Goal: Information Seeking & Learning: Learn about a topic

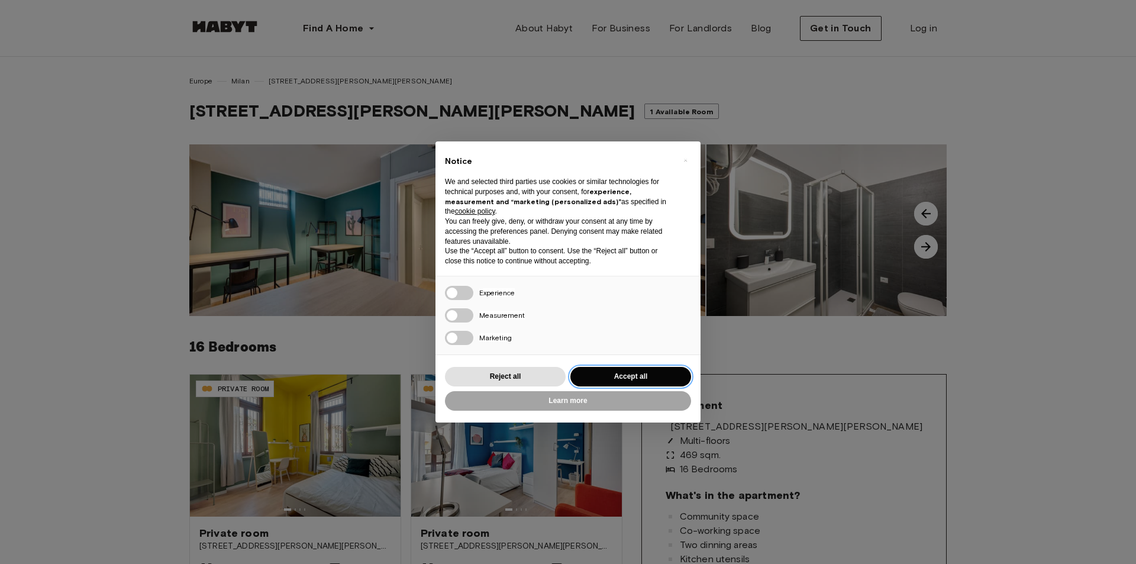
click at [620, 379] on button "Accept all" at bounding box center [630, 377] width 121 height 20
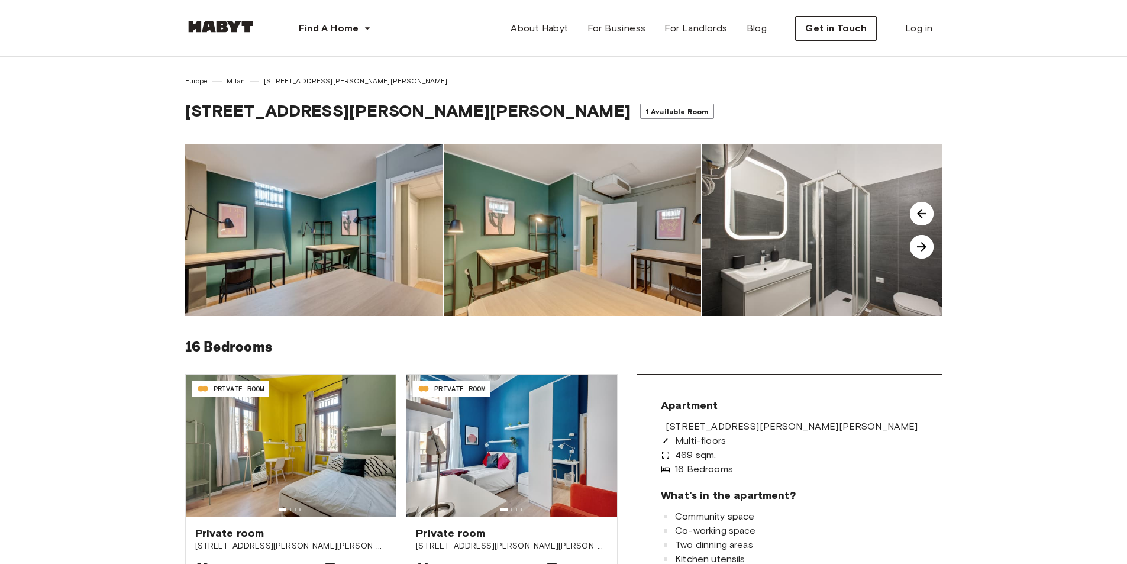
click at [922, 253] on img at bounding box center [922, 247] width 24 height 24
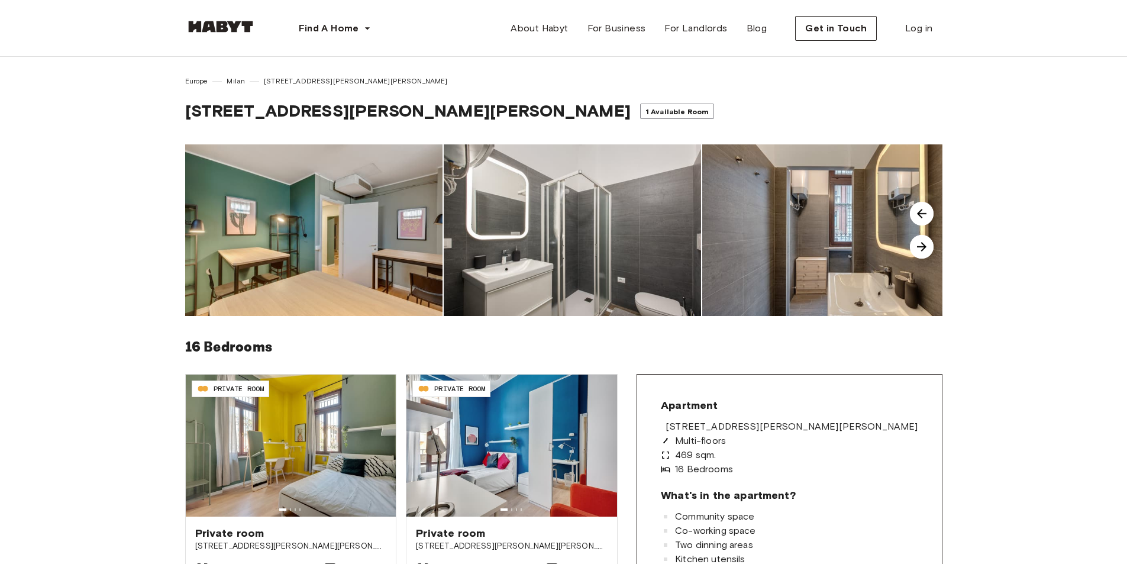
click at [922, 253] on img at bounding box center [922, 247] width 24 height 24
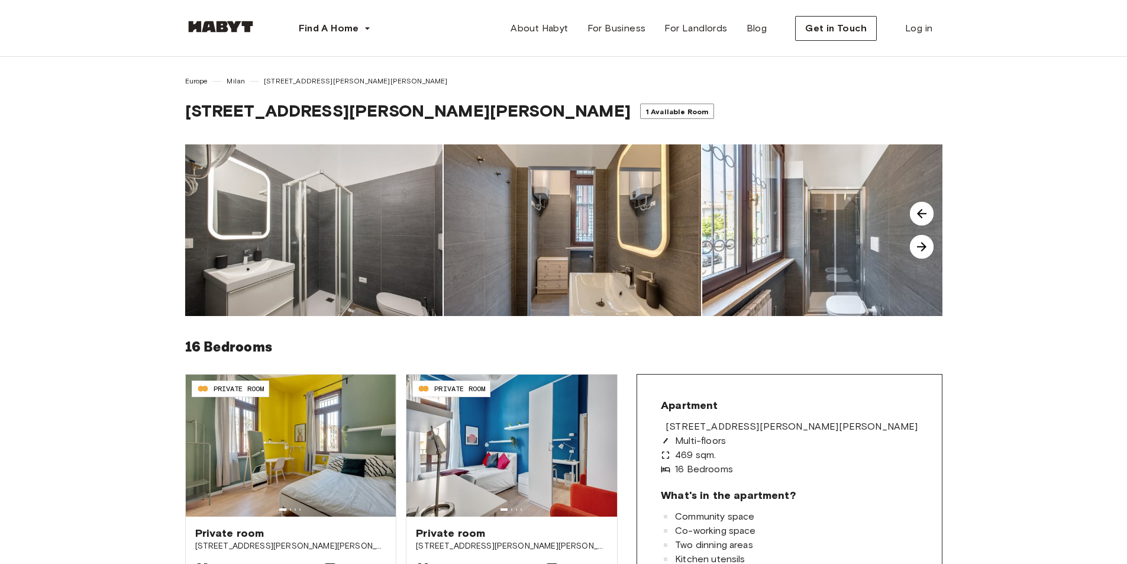
click at [922, 253] on img at bounding box center [922, 247] width 24 height 24
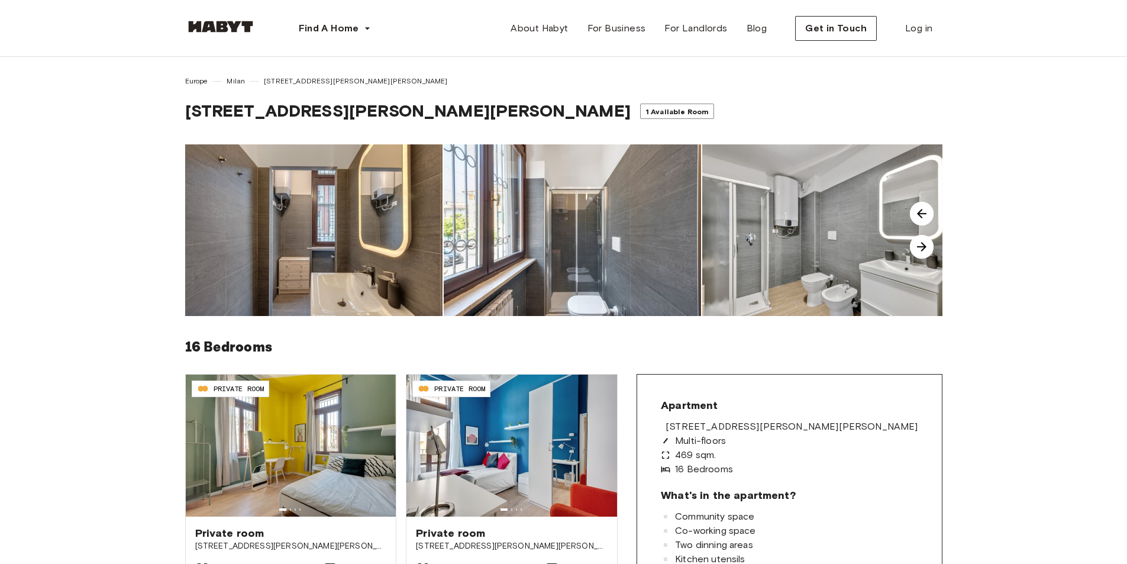
click at [922, 253] on img at bounding box center [922, 247] width 24 height 24
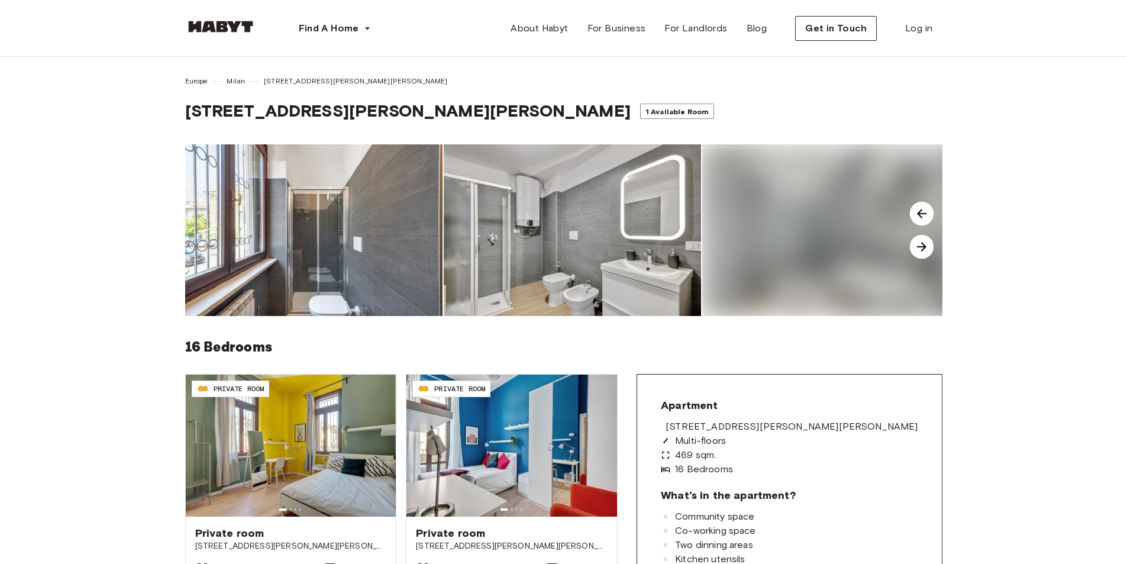
click at [922, 253] on img at bounding box center [922, 247] width 24 height 24
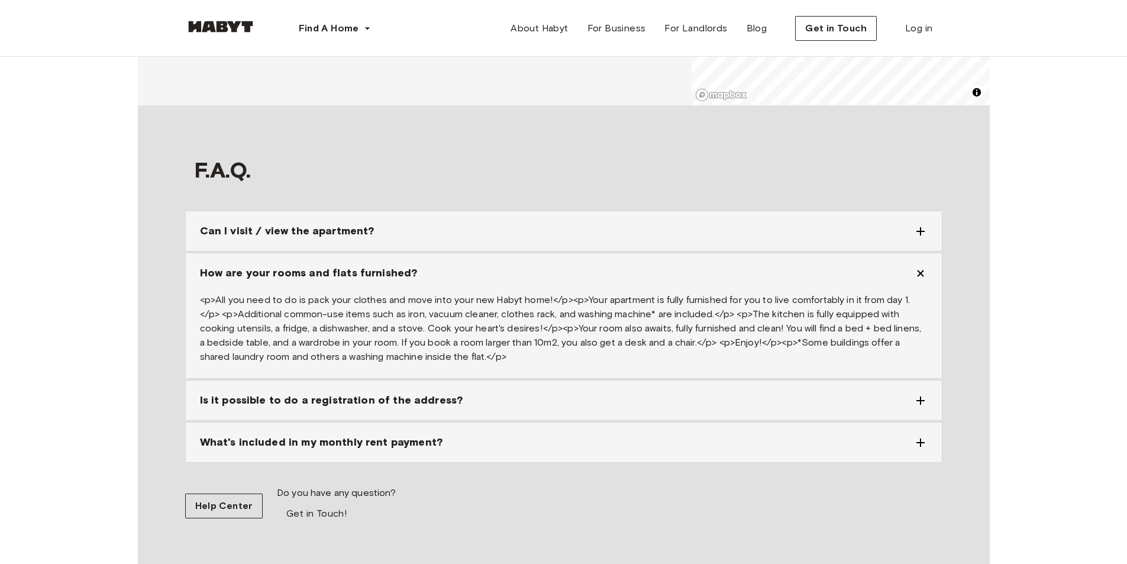
scroll to position [2898, 0]
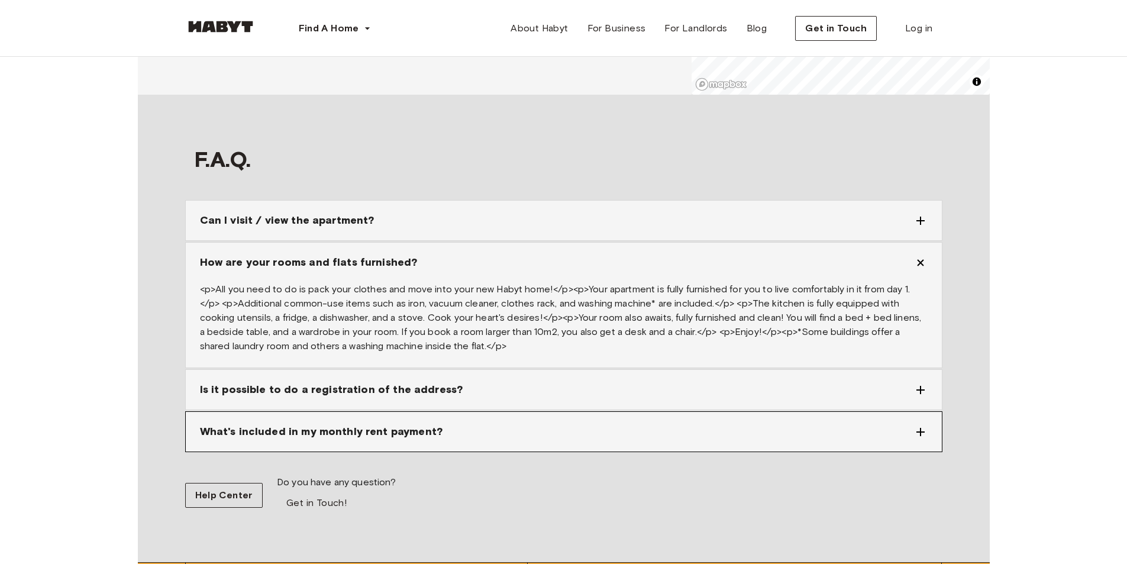
click at [922, 432] on icon at bounding box center [920, 432] width 8 height 8
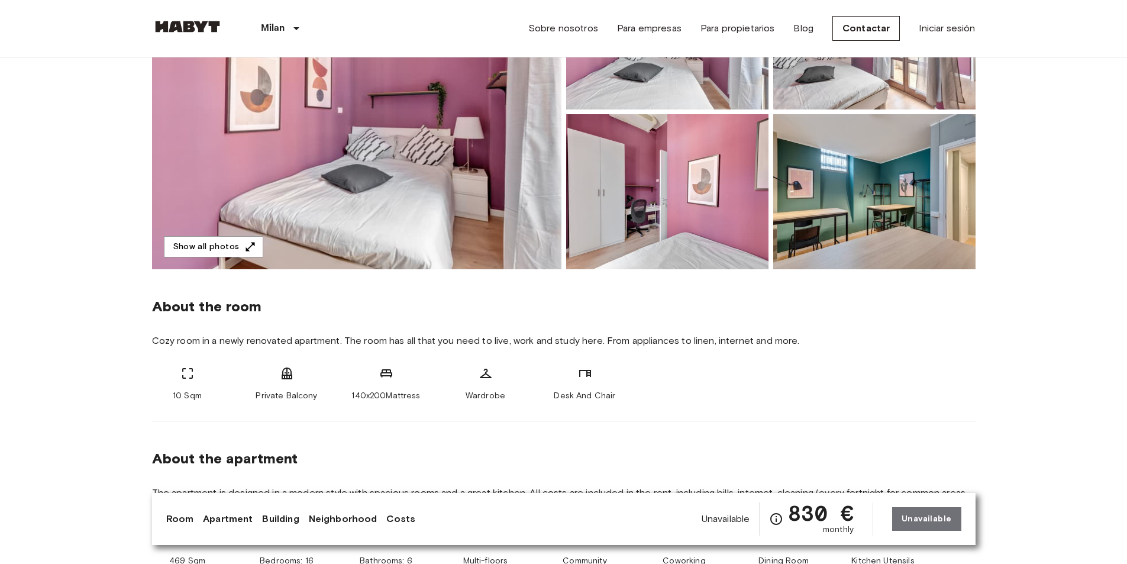
scroll to position [237, 0]
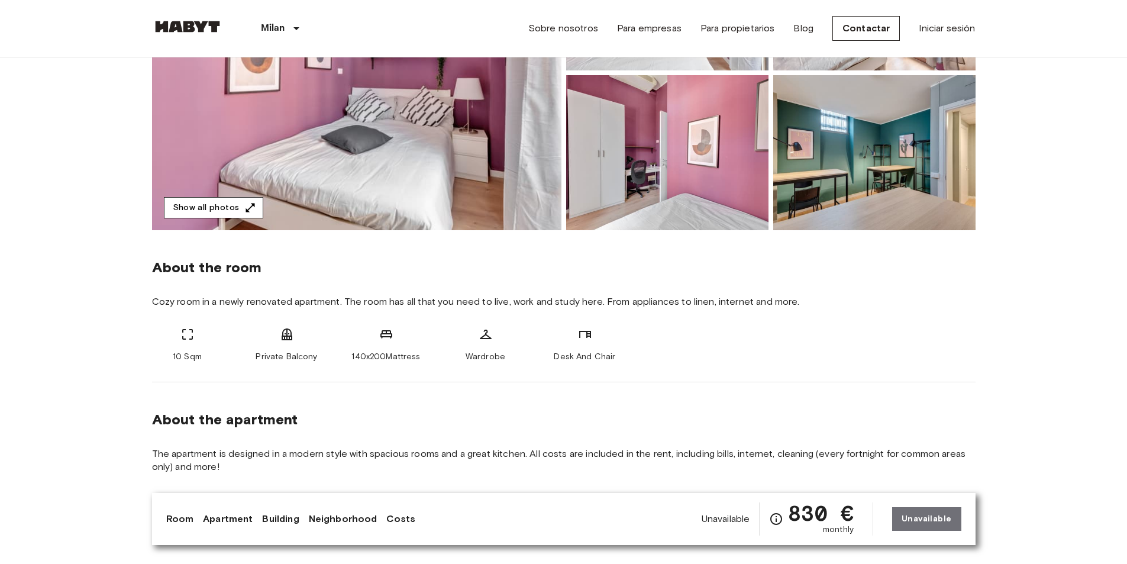
click at [180, 202] on button "Show all photos" at bounding box center [213, 208] width 99 height 22
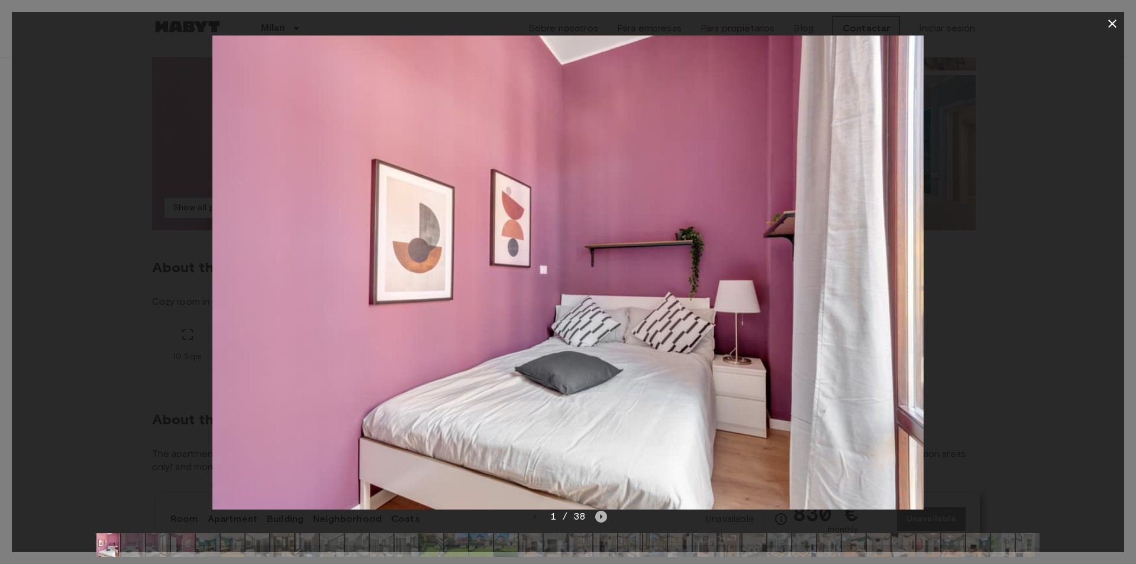
click at [596, 516] on icon "Next image" at bounding box center [601, 516] width 12 height 12
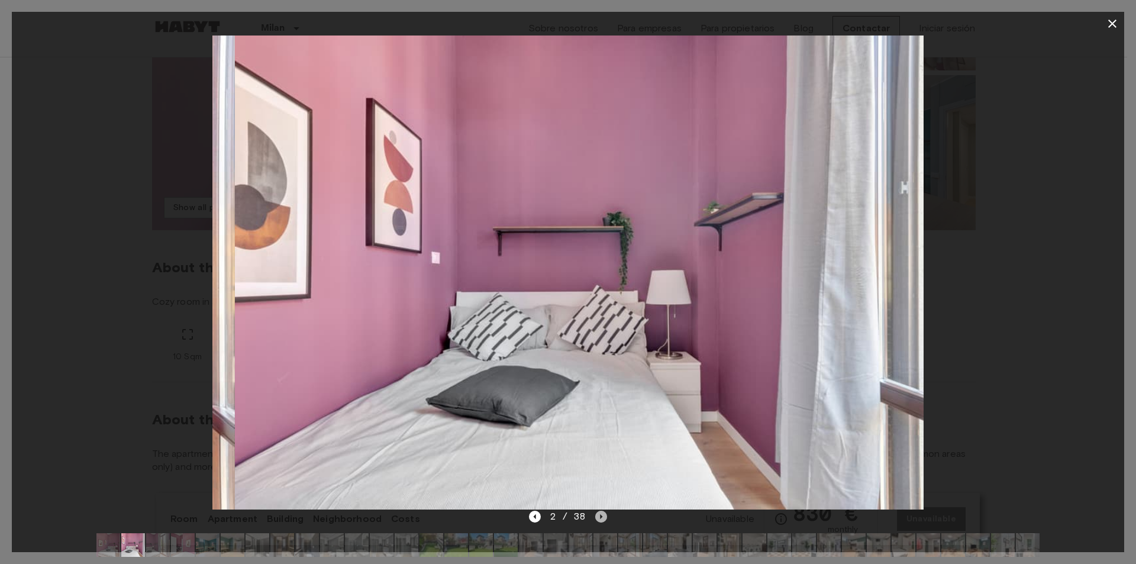
click at [596, 516] on icon "Next image" at bounding box center [601, 516] width 12 height 12
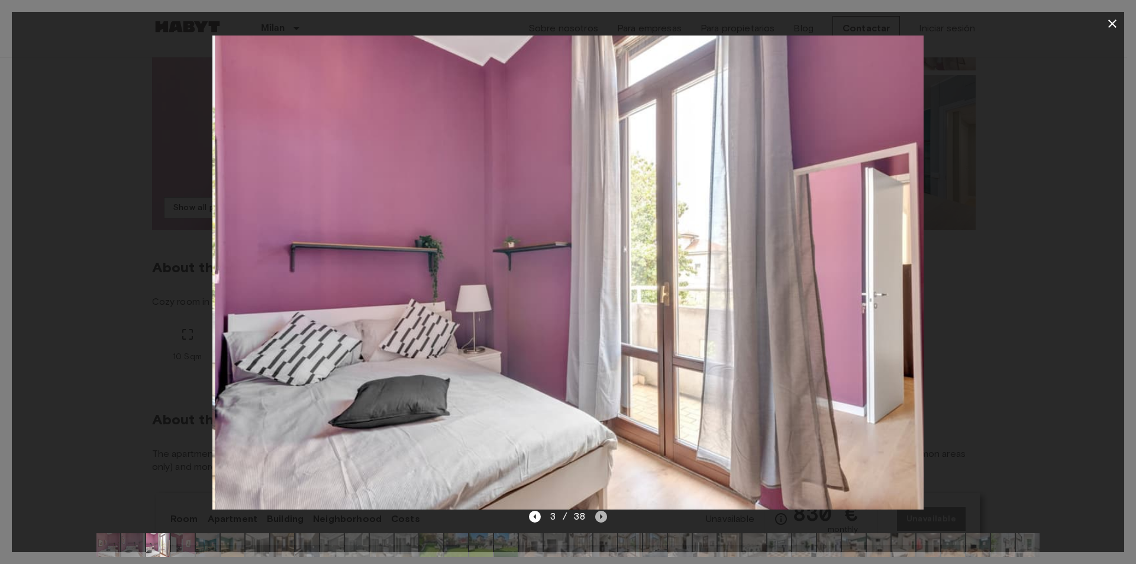
click at [596, 516] on icon "Next image" at bounding box center [601, 516] width 12 height 12
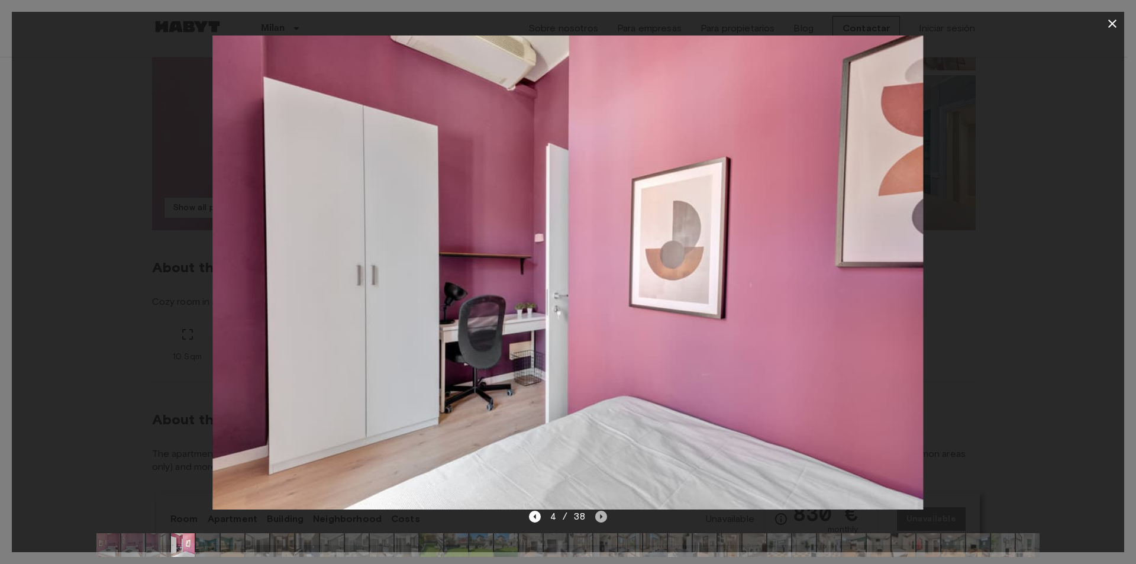
click at [596, 516] on icon "Next image" at bounding box center [601, 516] width 12 height 12
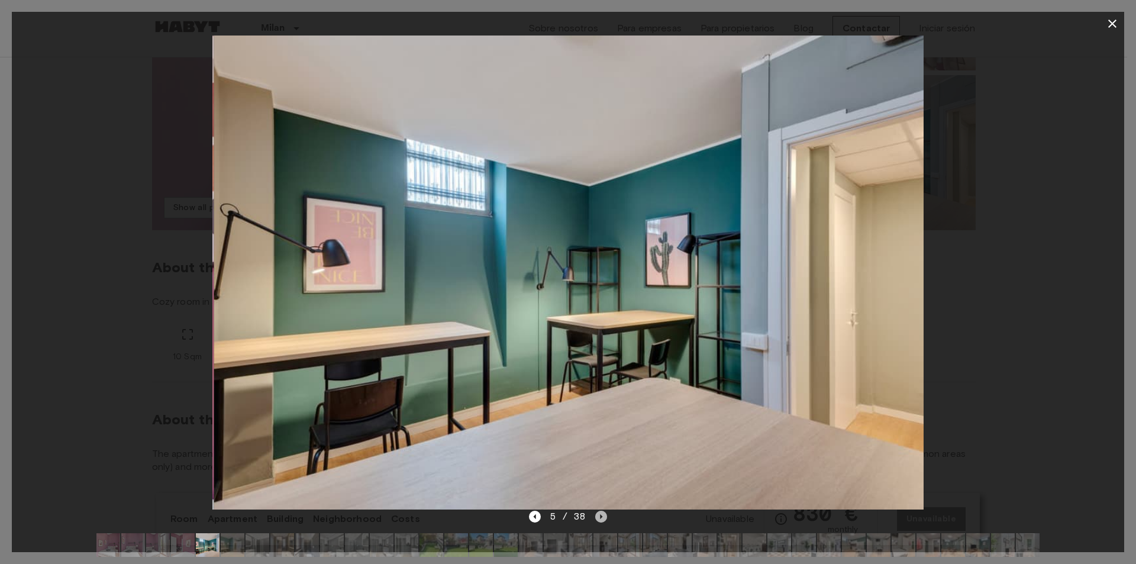
click at [596, 516] on icon "Next image" at bounding box center [601, 516] width 12 height 12
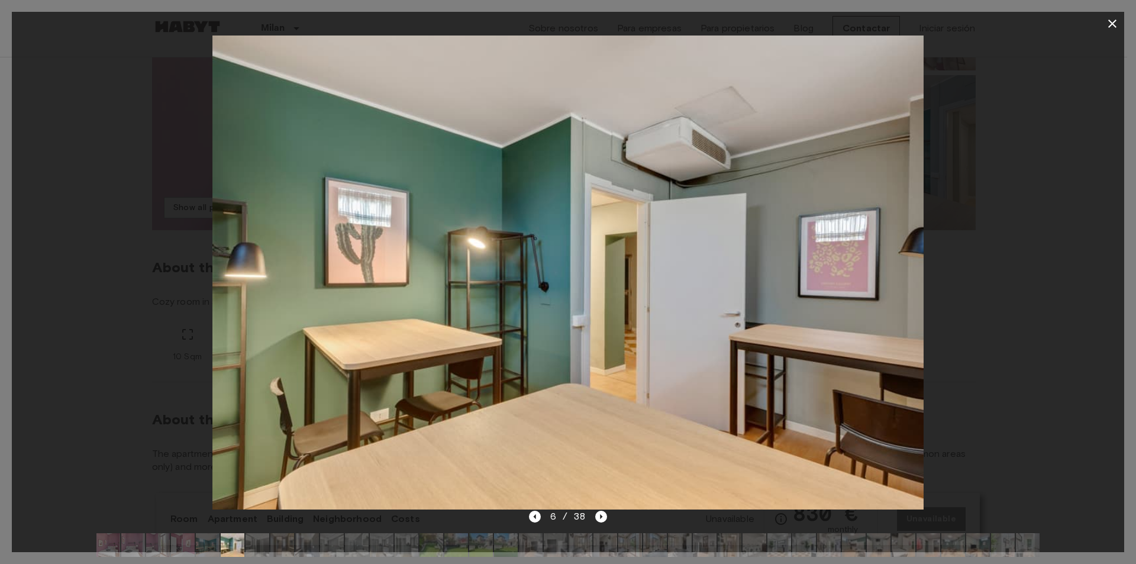
click at [260, 542] on img at bounding box center [257, 545] width 24 height 24
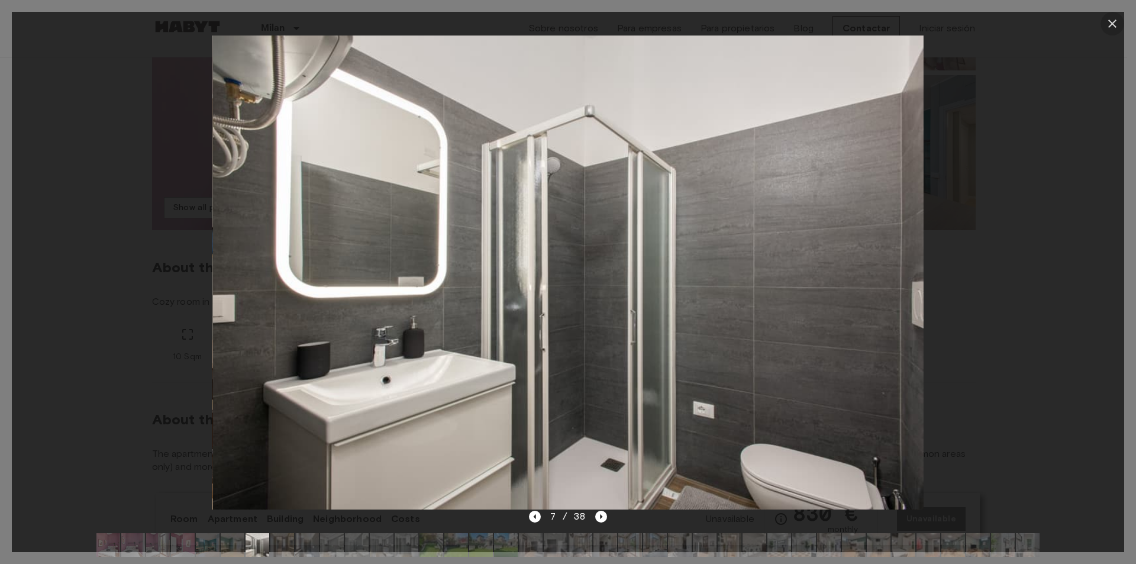
click at [1114, 24] on icon "button" at bounding box center [1112, 24] width 14 height 14
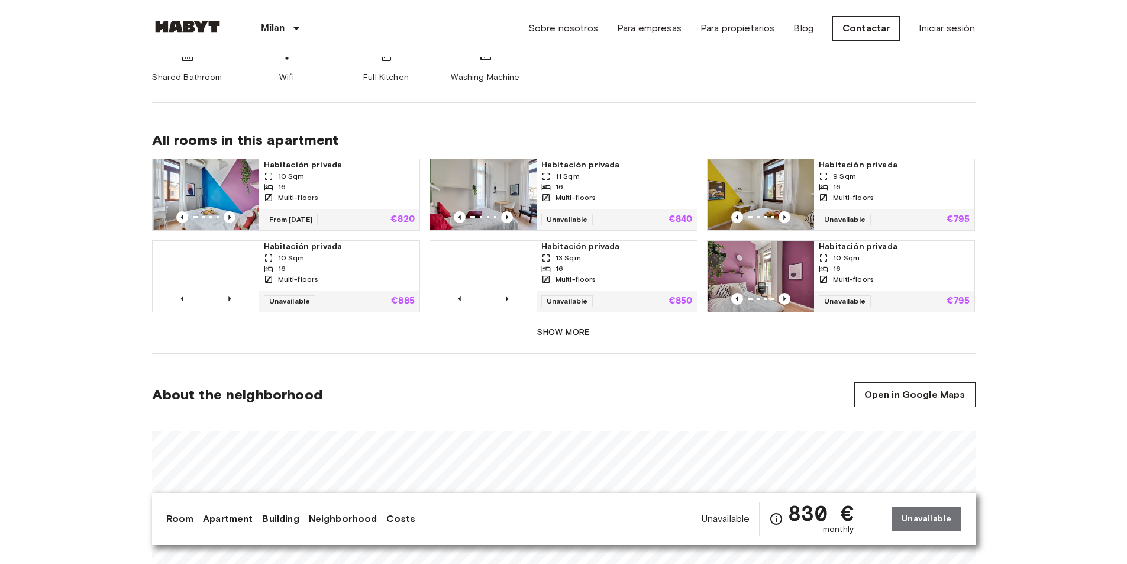
scroll to position [769, 0]
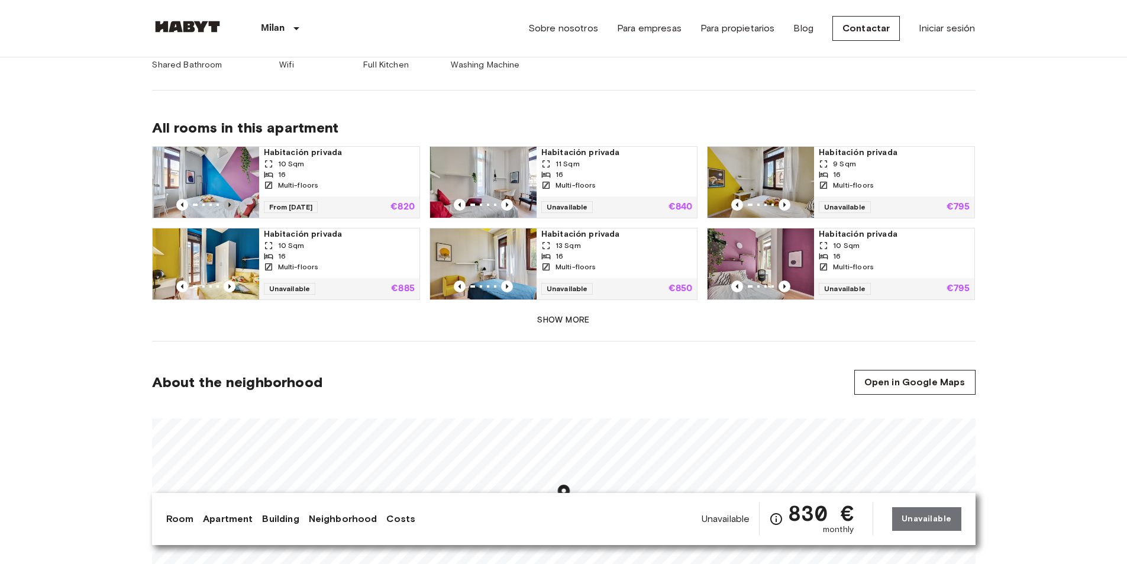
click at [231, 199] on icon "Previous image" at bounding box center [230, 205] width 12 height 12
click at [503, 199] on icon "Previous image" at bounding box center [507, 205] width 12 height 12
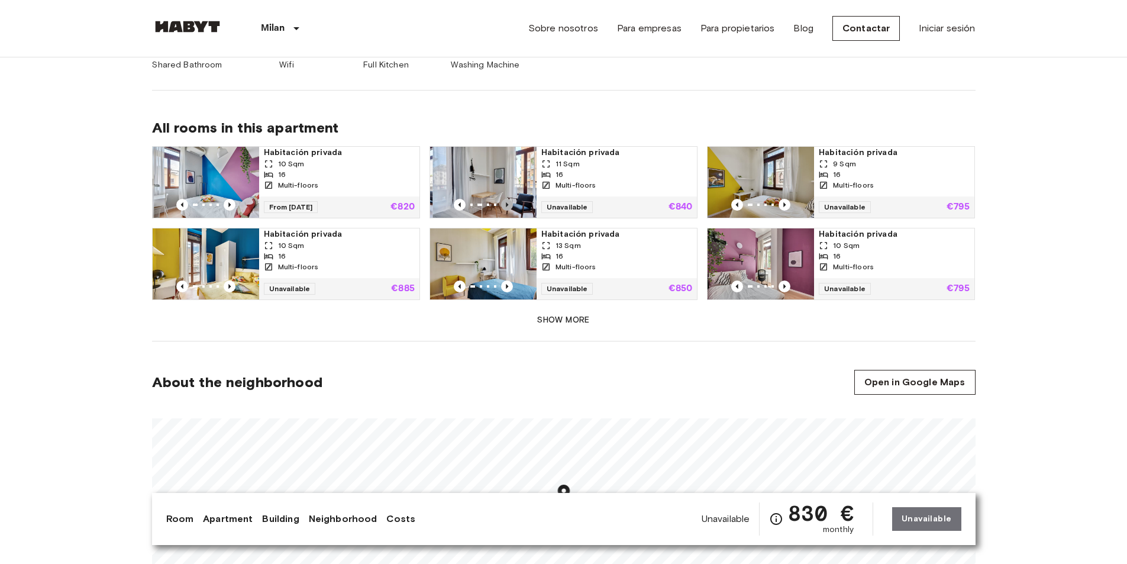
click at [503, 199] on icon "Previous image" at bounding box center [507, 205] width 12 height 12
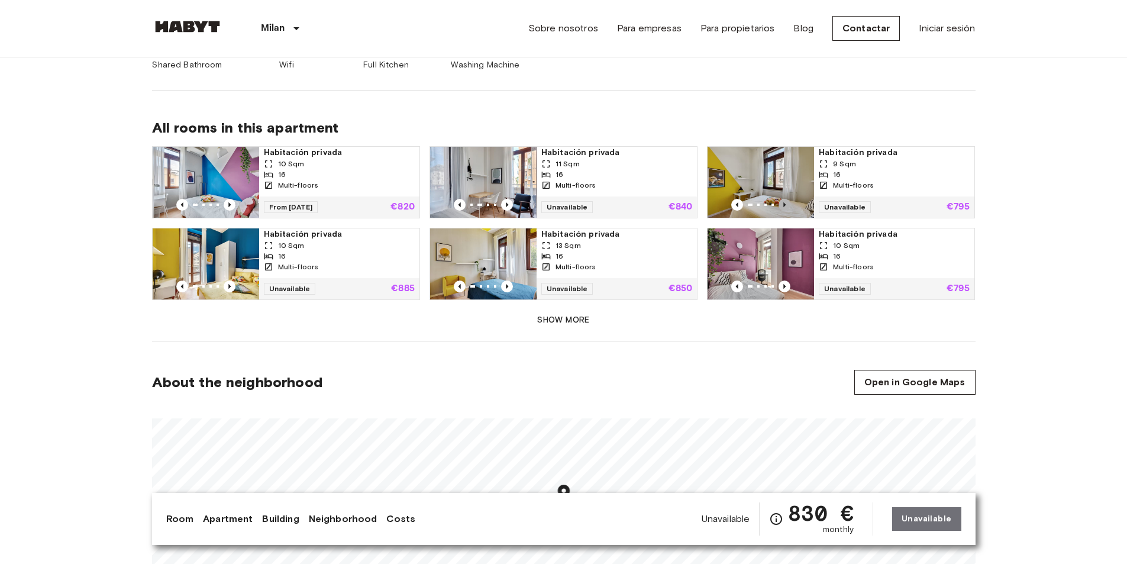
click at [782, 199] on icon "Previous image" at bounding box center [784, 205] width 12 height 12
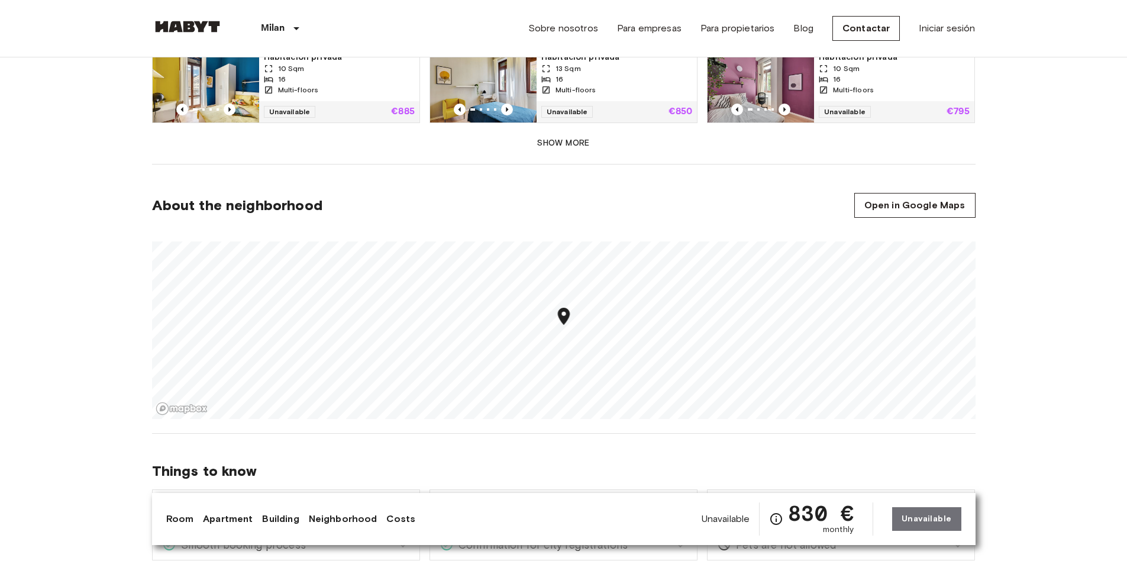
scroll to position [946, 0]
